Goal: Task Accomplishment & Management: Manage account settings

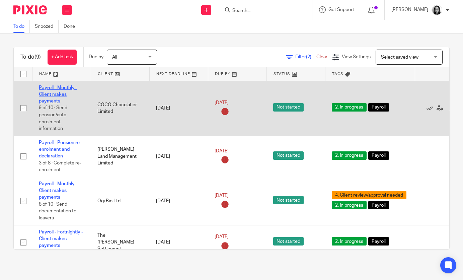
click at [62, 92] on link "Payroll - Monthly - Client makes payments" at bounding box center [58, 94] width 39 height 18
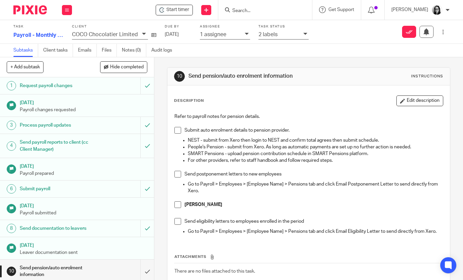
scroll to position [4, 0]
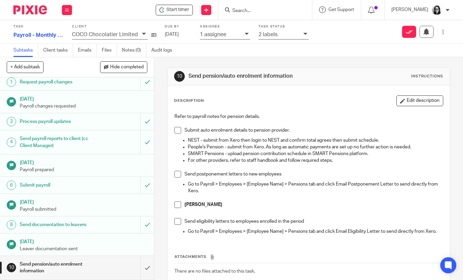
click at [179, 132] on span at bounding box center [177, 130] width 7 height 7
click at [180, 206] on span at bounding box center [177, 204] width 7 height 7
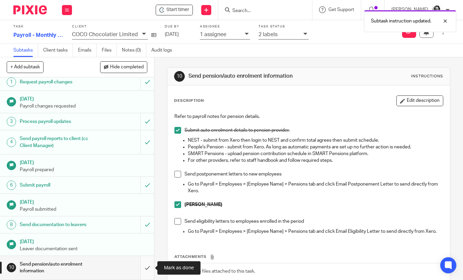
click at [152, 270] on input "submit" at bounding box center [77, 268] width 154 height 24
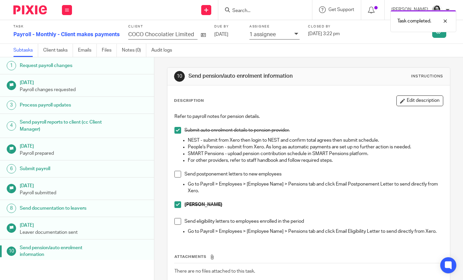
click at [40, 12] on img at bounding box center [29, 9] width 33 height 9
